Goal: Information Seeking & Learning: Learn about a topic

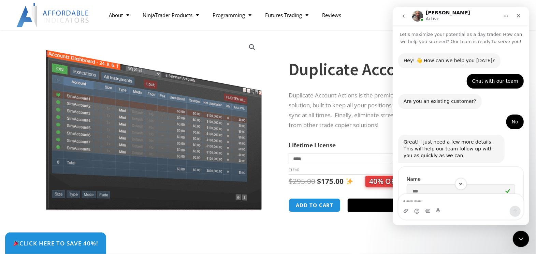
scroll to position [1, 0]
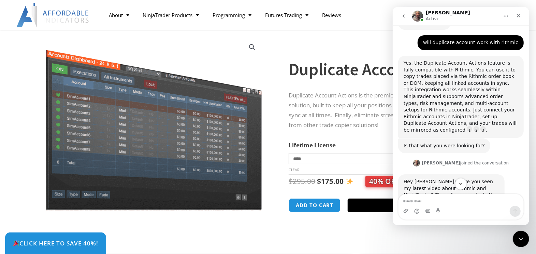
click at [420, 180] on div "Intercom messenger" at bounding box center [461, 184] width 137 height 12
click at [419, 179] on div "Intercom messenger" at bounding box center [461, 184] width 137 height 12
click at [424, 181] on div "Intercom messenger" at bounding box center [461, 184] width 137 height 12
click at [426, 182] on div "Intercom messenger" at bounding box center [461, 184] width 137 height 12
click at [427, 181] on div "Intercom messenger" at bounding box center [461, 184] width 137 height 12
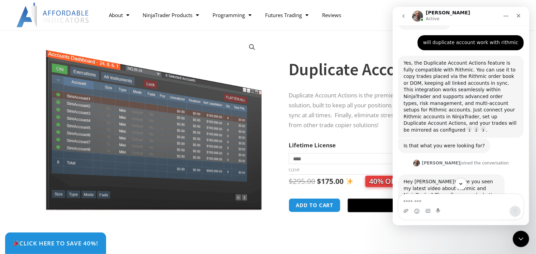
click at [433, 182] on div "Intercom messenger" at bounding box center [461, 184] width 137 height 12
drag, startPoint x: 435, startPoint y: 182, endPoint x: 443, endPoint y: 182, distance: 7.9
click at [436, 182] on div "Intercom messenger" at bounding box center [461, 184] width 137 height 12
click at [459, 182] on icon "Scroll to bottom" at bounding box center [461, 184] width 6 height 6
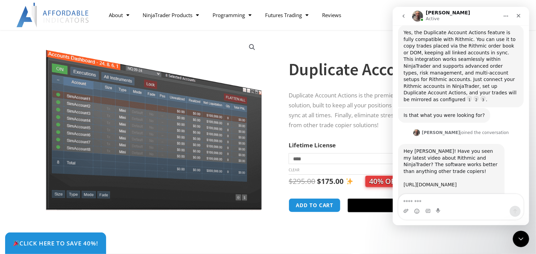
click at [441, 182] on link "https://youtu.be/H7VMIOPnf2E" at bounding box center [429, 184] width 53 height 5
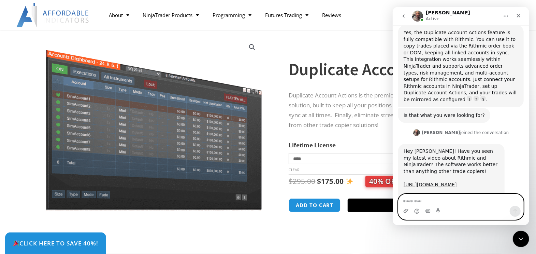
click at [431, 201] on textarea "Message…" at bounding box center [460, 200] width 125 height 12
type textarea "**********"
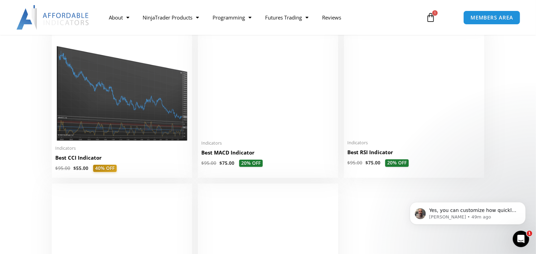
scroll to position [1442, 0]
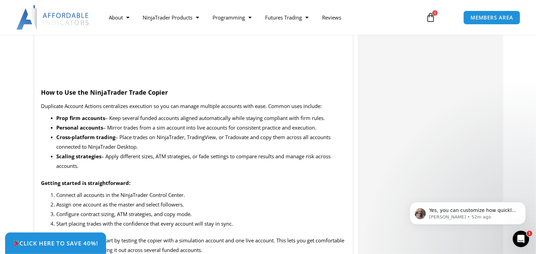
scroll to position [665, 0]
